Goal: Task Accomplishment & Management: Use online tool/utility

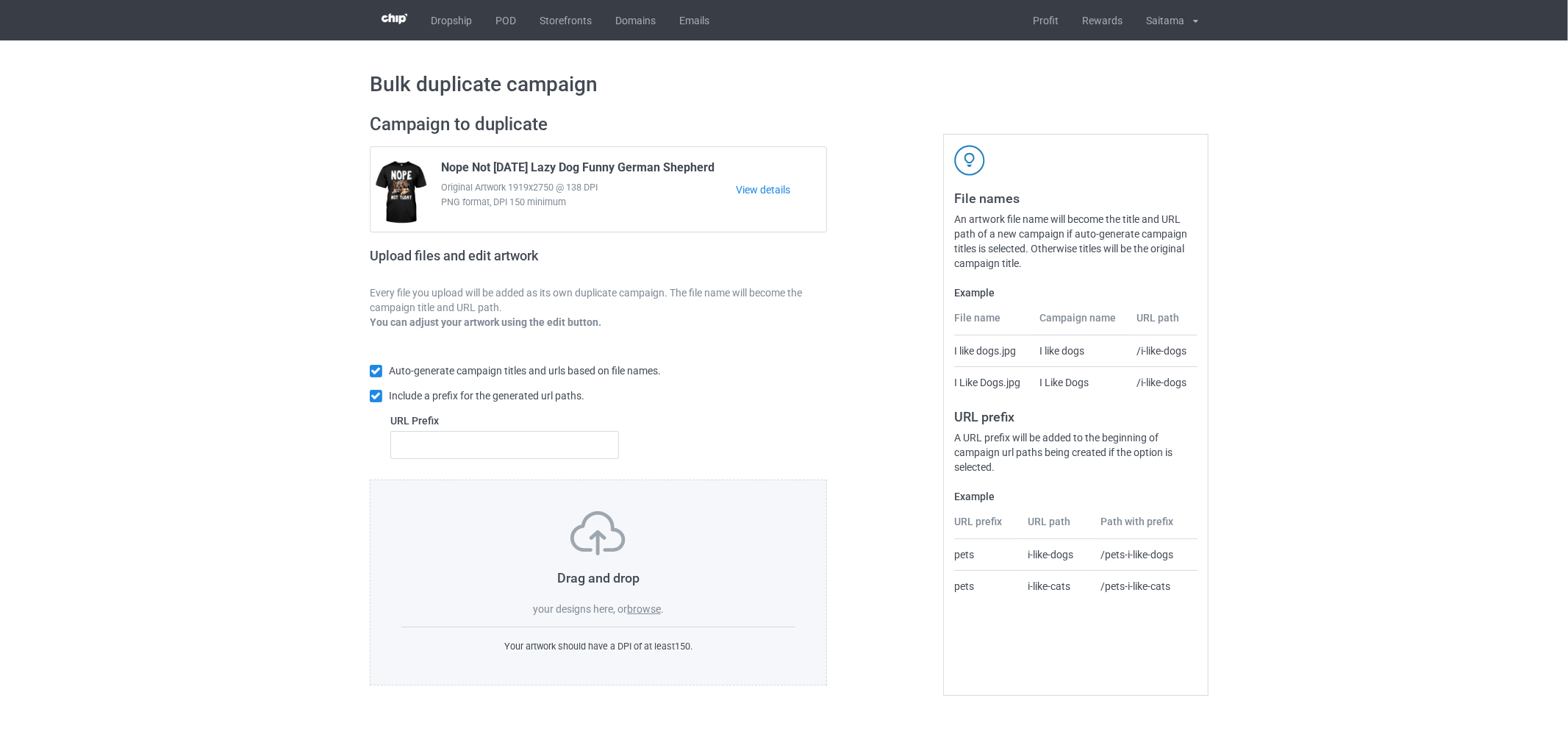
click at [647, 606] on label "browse" at bounding box center [644, 609] width 34 height 12
click at [0, 0] on input "browse" at bounding box center [0, 0] width 0 height 0
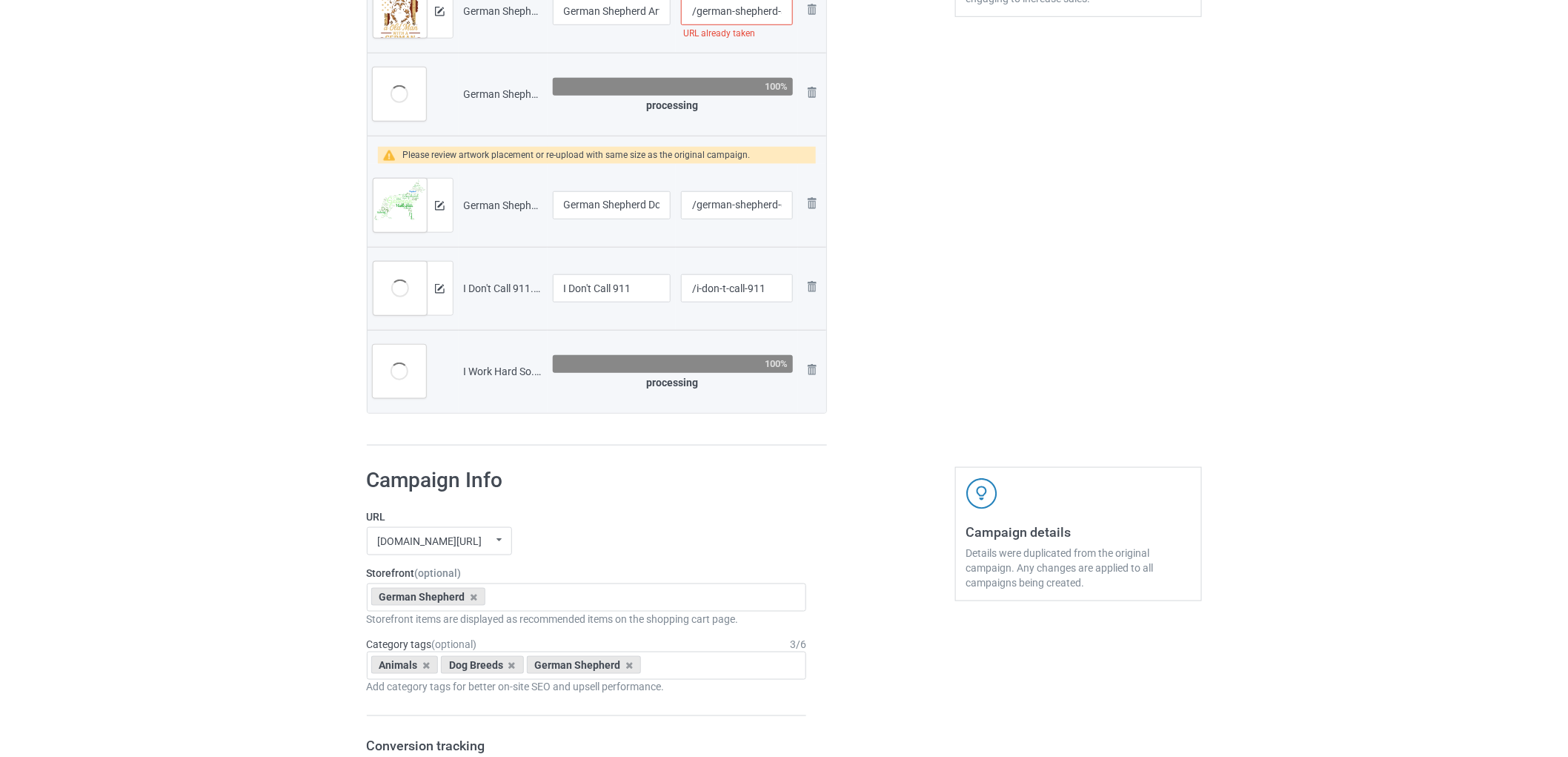
scroll to position [522, 0]
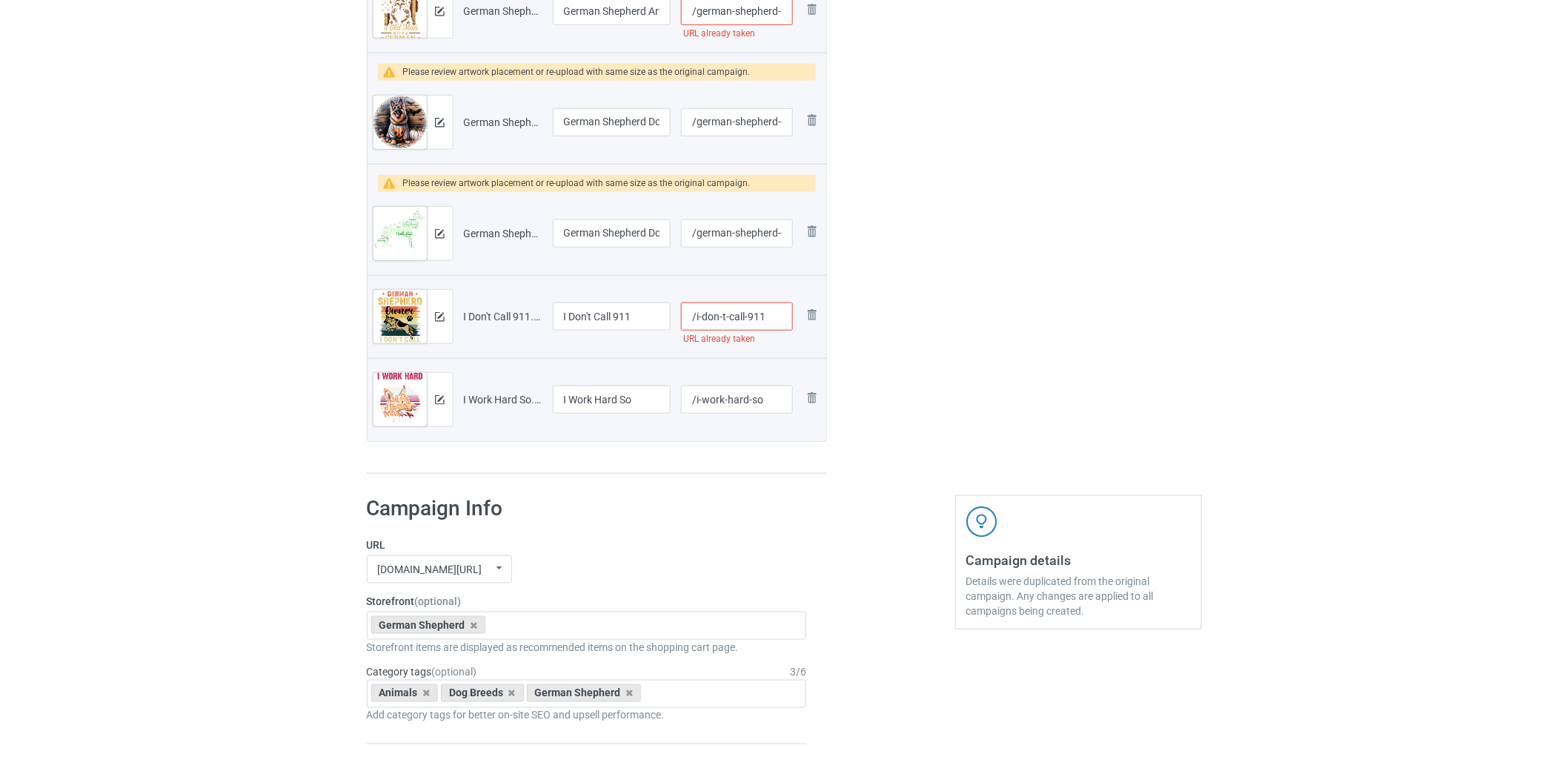
click at [789, 317] on input "/i-don-t-call-911" at bounding box center [737, 317] width 112 height 28
drag, startPoint x: 788, startPoint y: 317, endPoint x: 694, endPoint y: 316, distance: 94.0
click at [695, 321] on input "/i-don-t-call-911" at bounding box center [737, 317] width 112 height 28
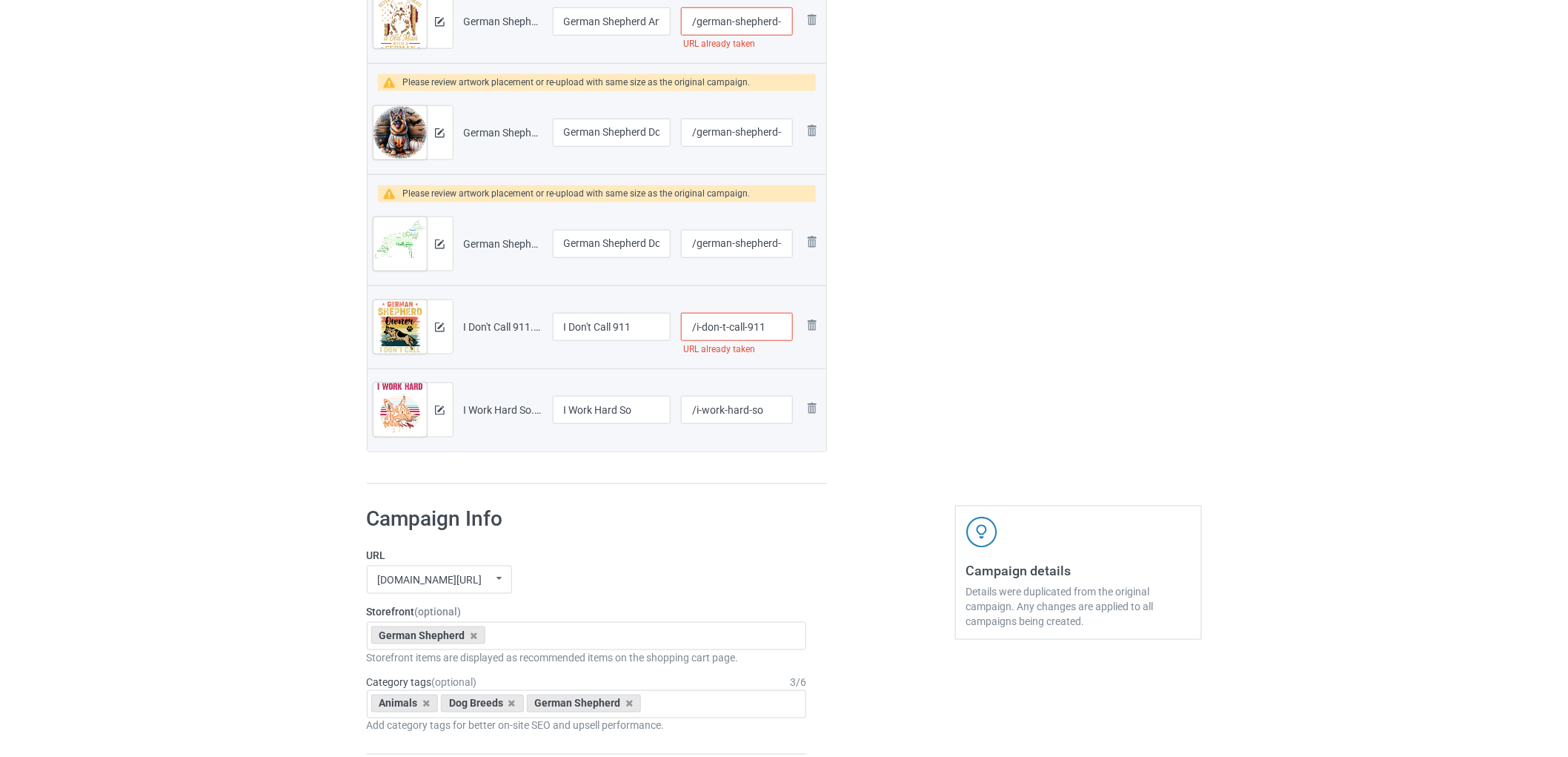
scroll to position [412, 0]
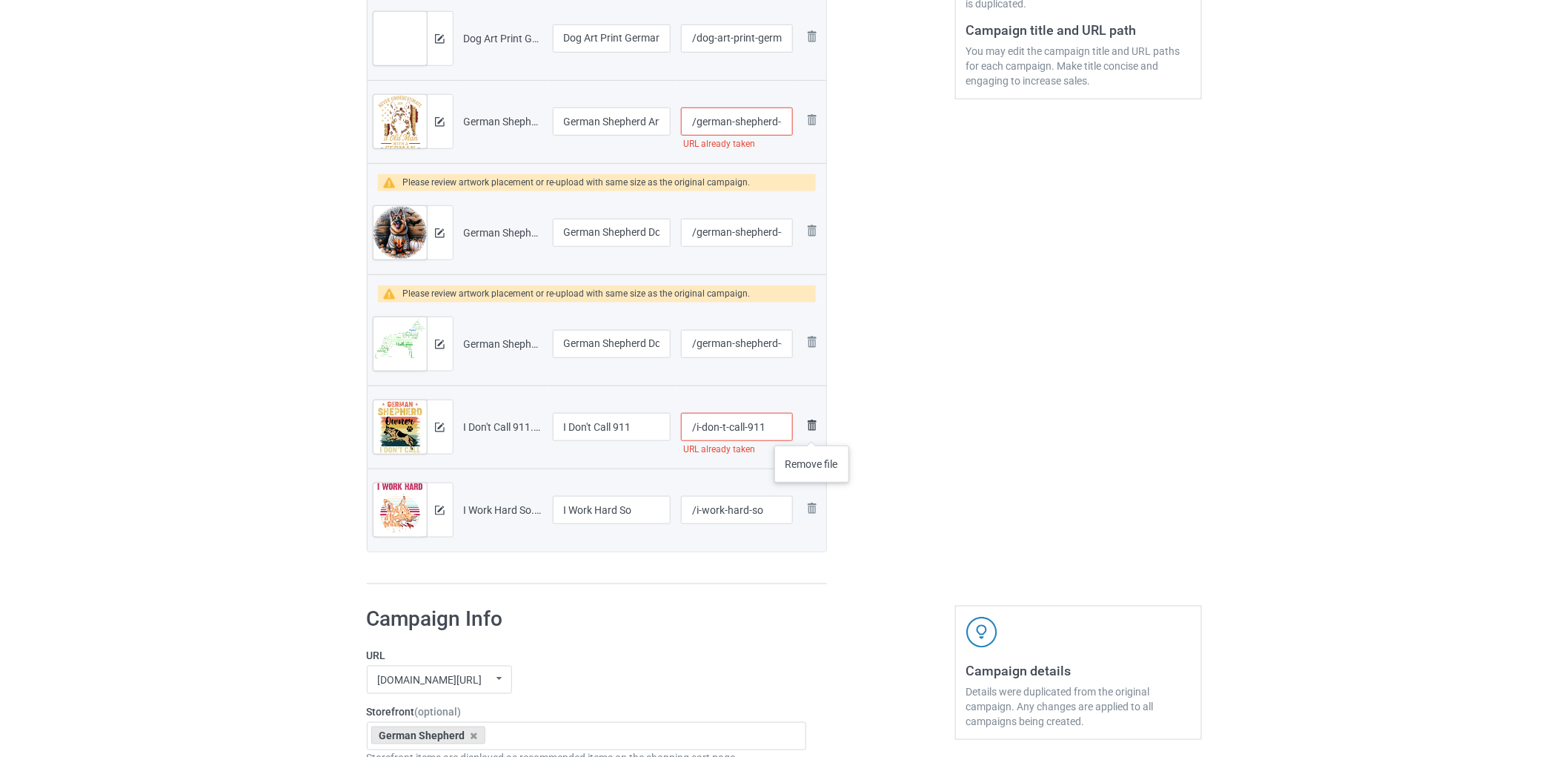
click at [812, 431] on img at bounding box center [811, 425] width 18 height 18
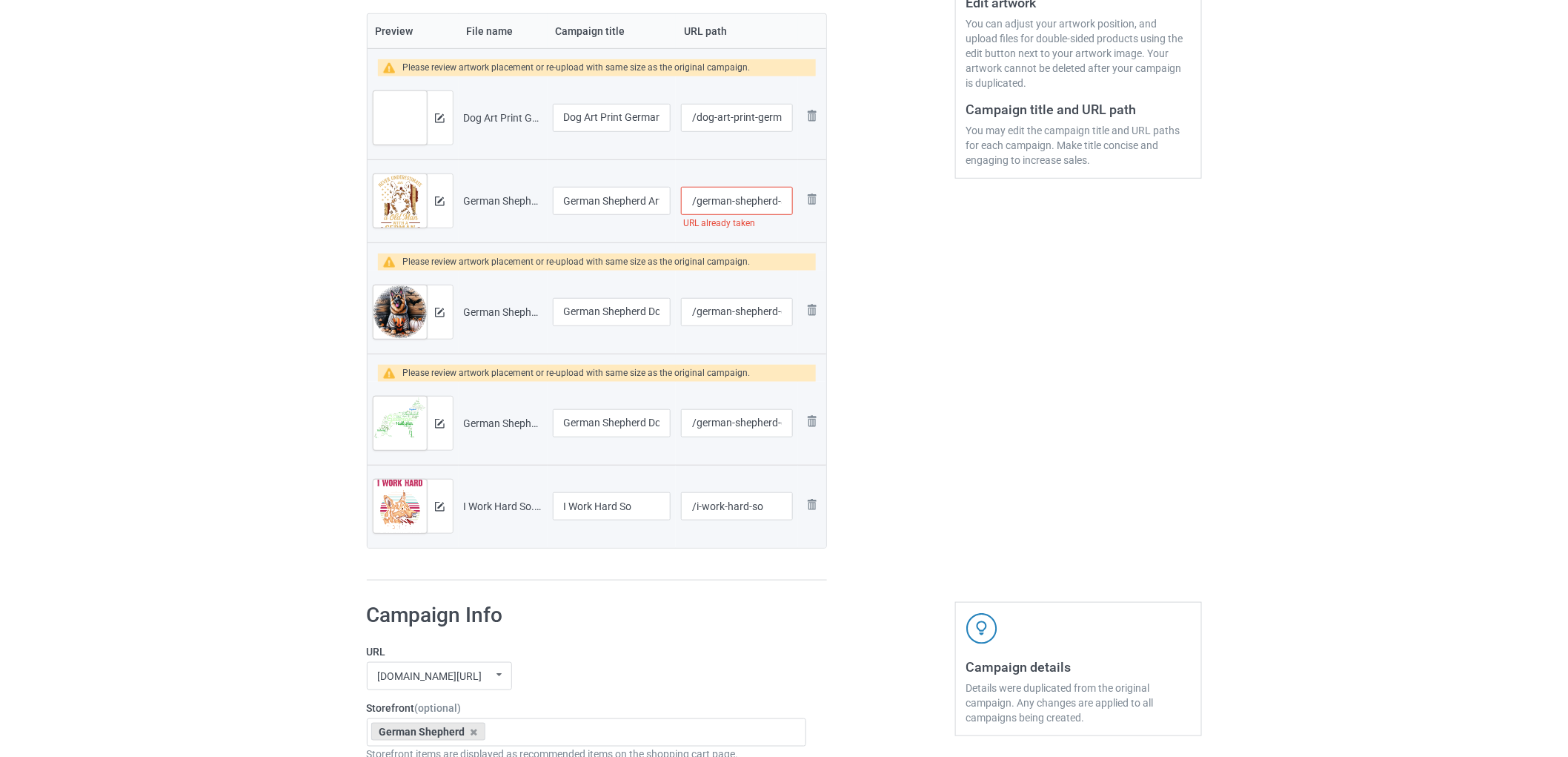
scroll to position [247, 0]
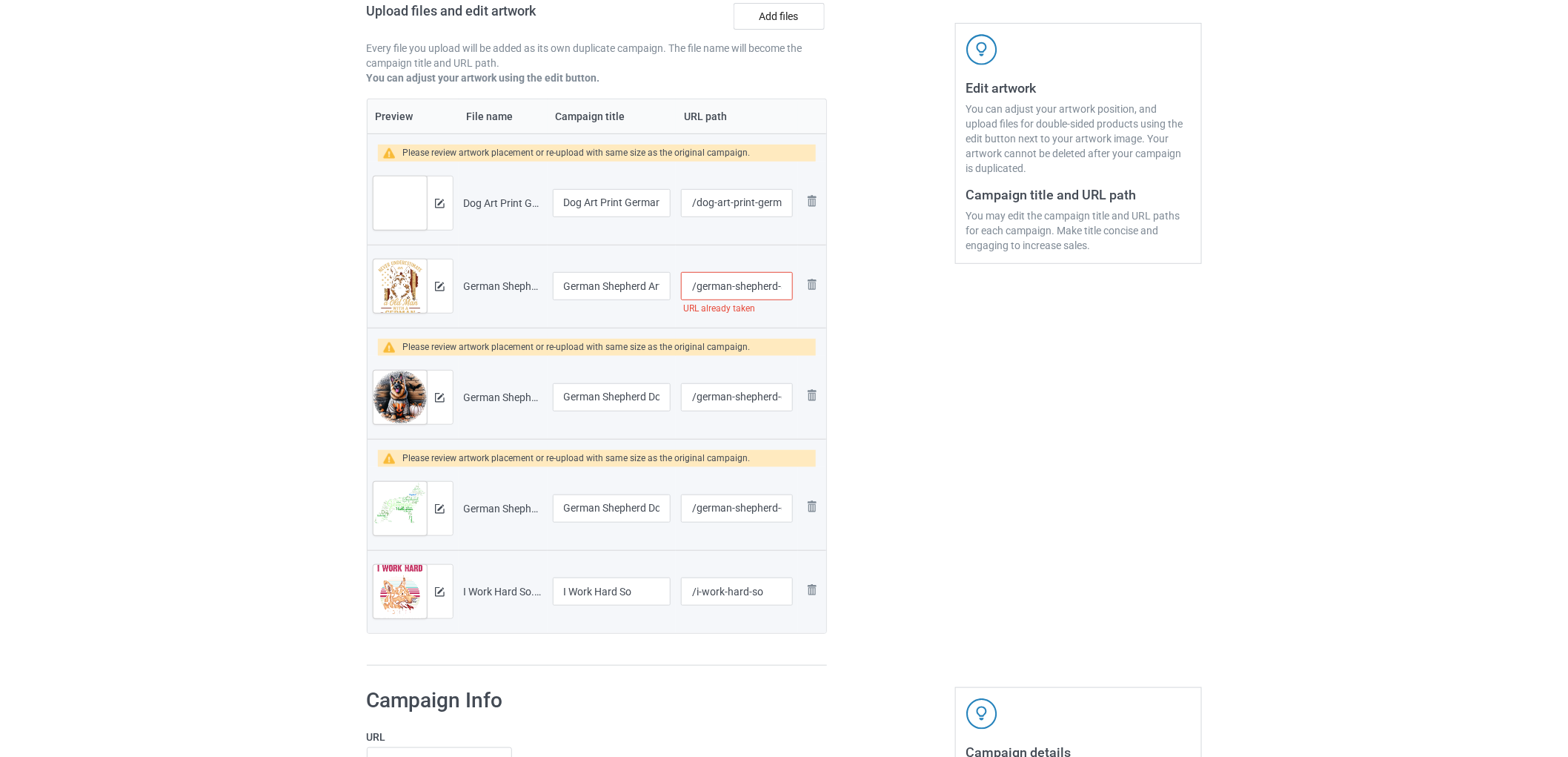
click at [743, 294] on input "/german-shepherd-art" at bounding box center [737, 287] width 112 height 28
click at [743, 293] on input "/german-shepherd-art" at bounding box center [737, 287] width 112 height 28
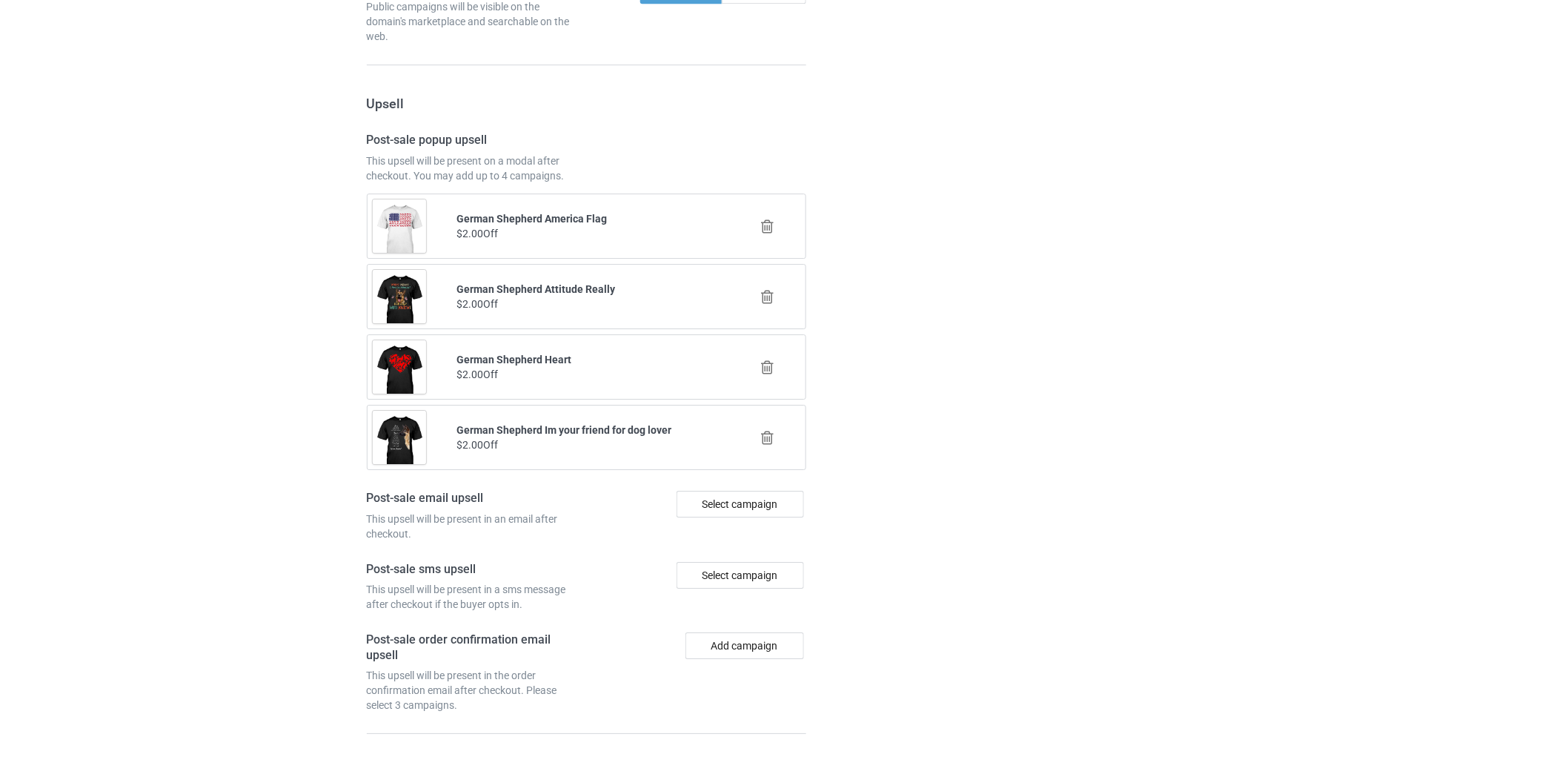
scroll to position [2055, 0]
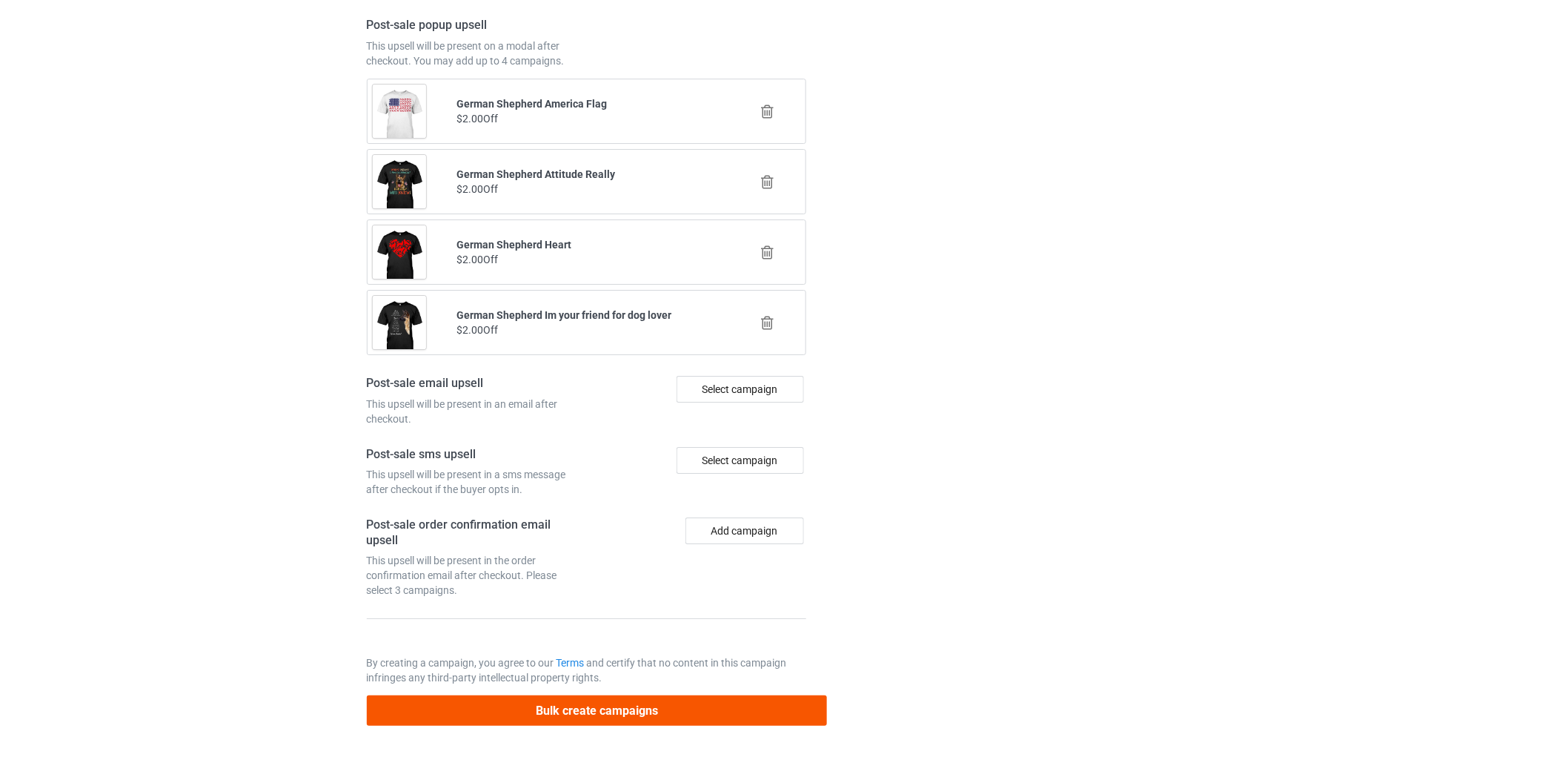
type input "/german-shepherd-art-1"
click at [522, 713] on button "Bulk create campaigns" at bounding box center [597, 711] width 461 height 30
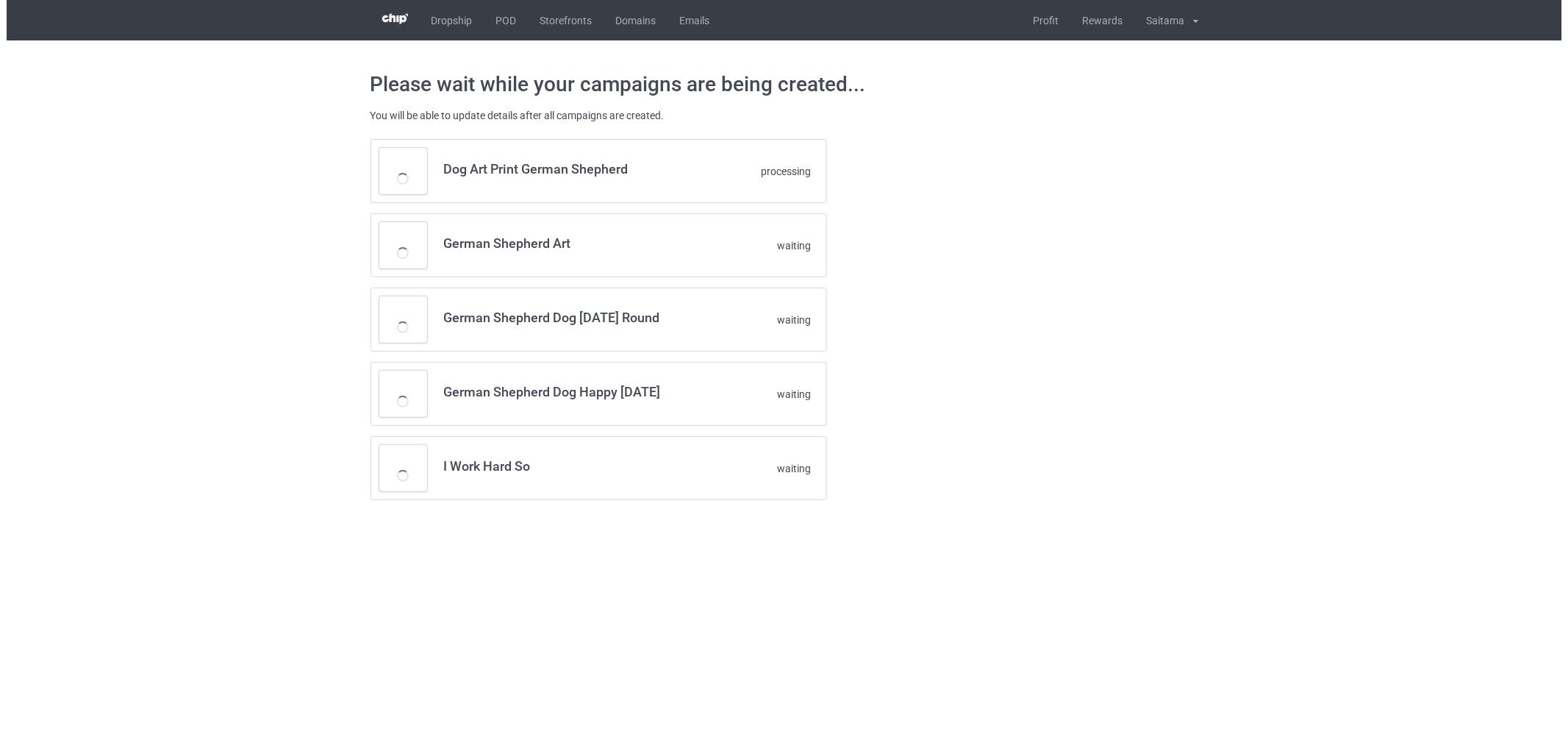
scroll to position [0, 0]
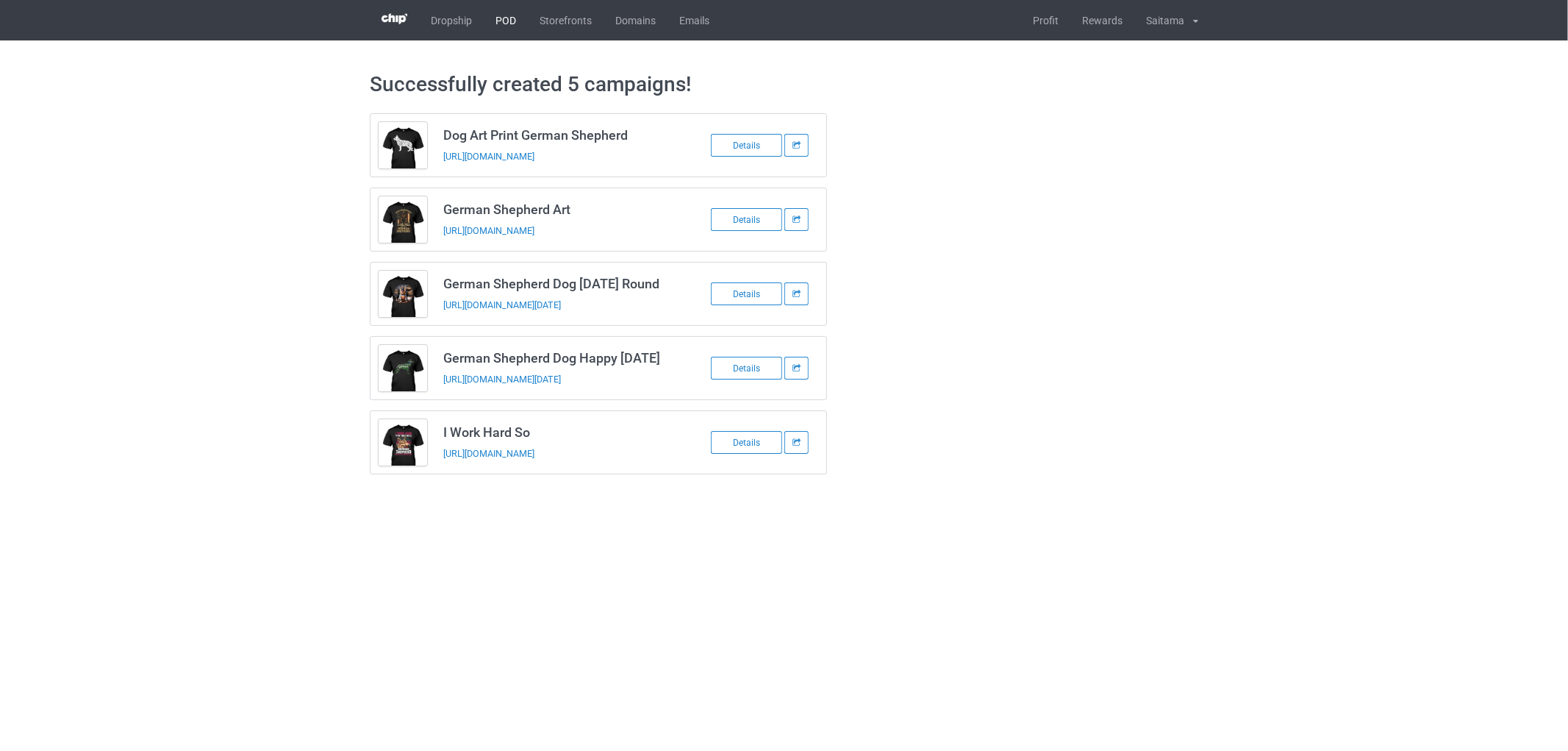
click at [516, 23] on link "POD" at bounding box center [506, 20] width 44 height 40
